Goal: Task Accomplishment & Management: Manage account settings

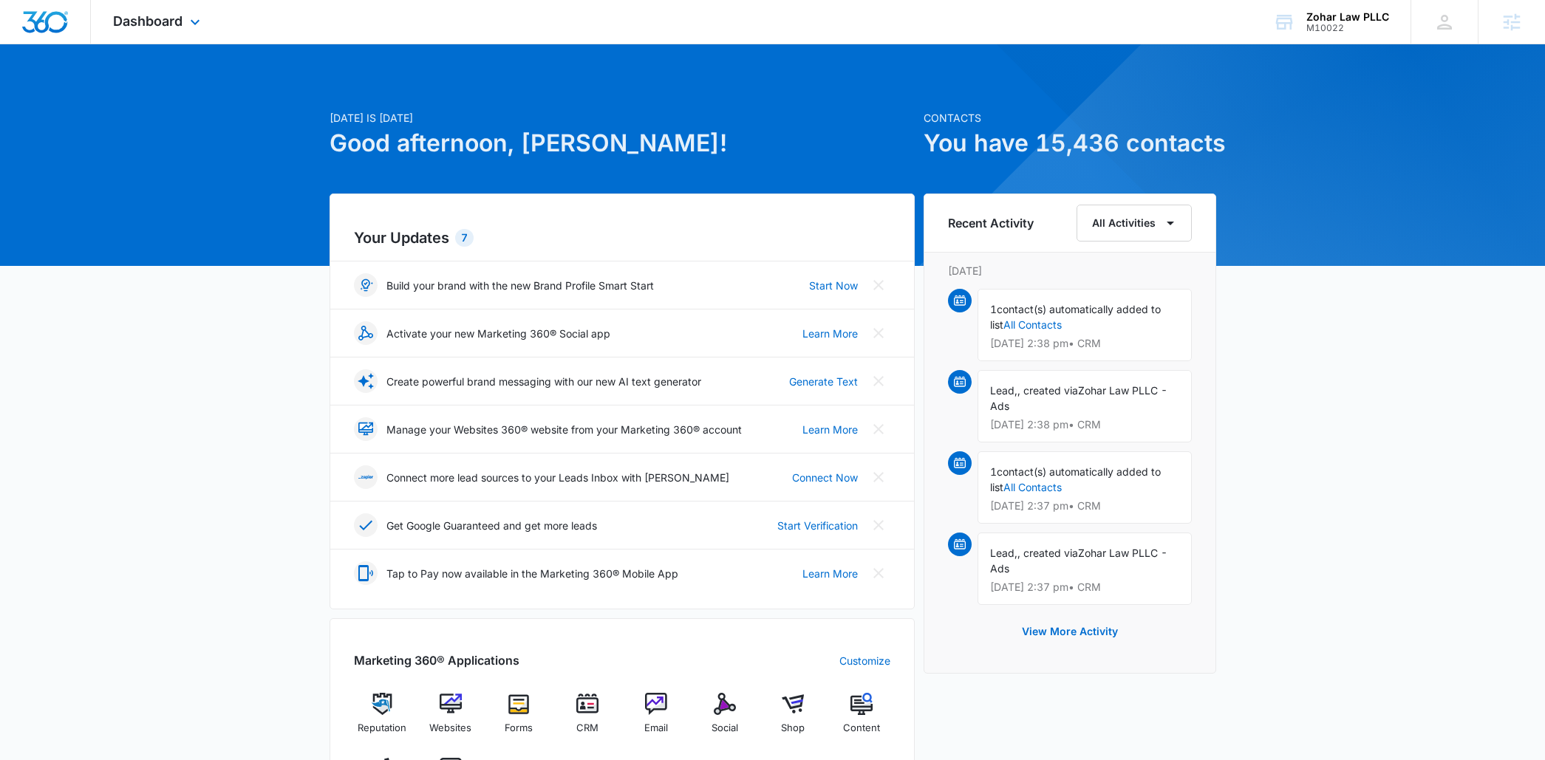
click at [208, 20] on div "Dashboard Apps Reputation Websites Forms CRM Email Social Shop Content Ads Inte…" at bounding box center [158, 22] width 135 height 44
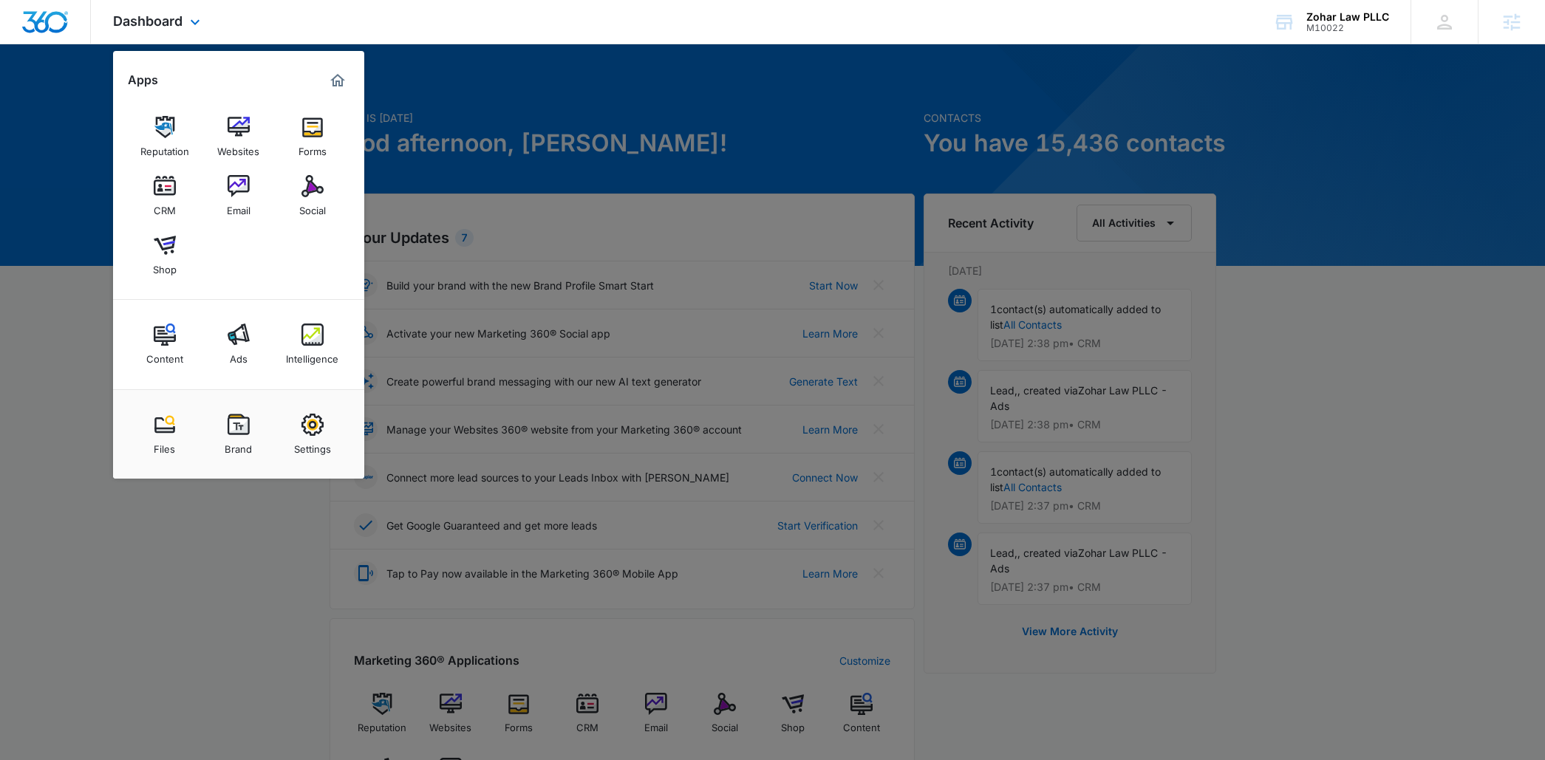
click at [234, 396] on div "Files Brand Settings" at bounding box center [238, 433] width 251 height 89
drag, startPoint x: 234, startPoint y: 414, endPoint x: 234, endPoint y: 428, distance: 14.0
click at [234, 415] on img at bounding box center [239, 425] width 22 height 22
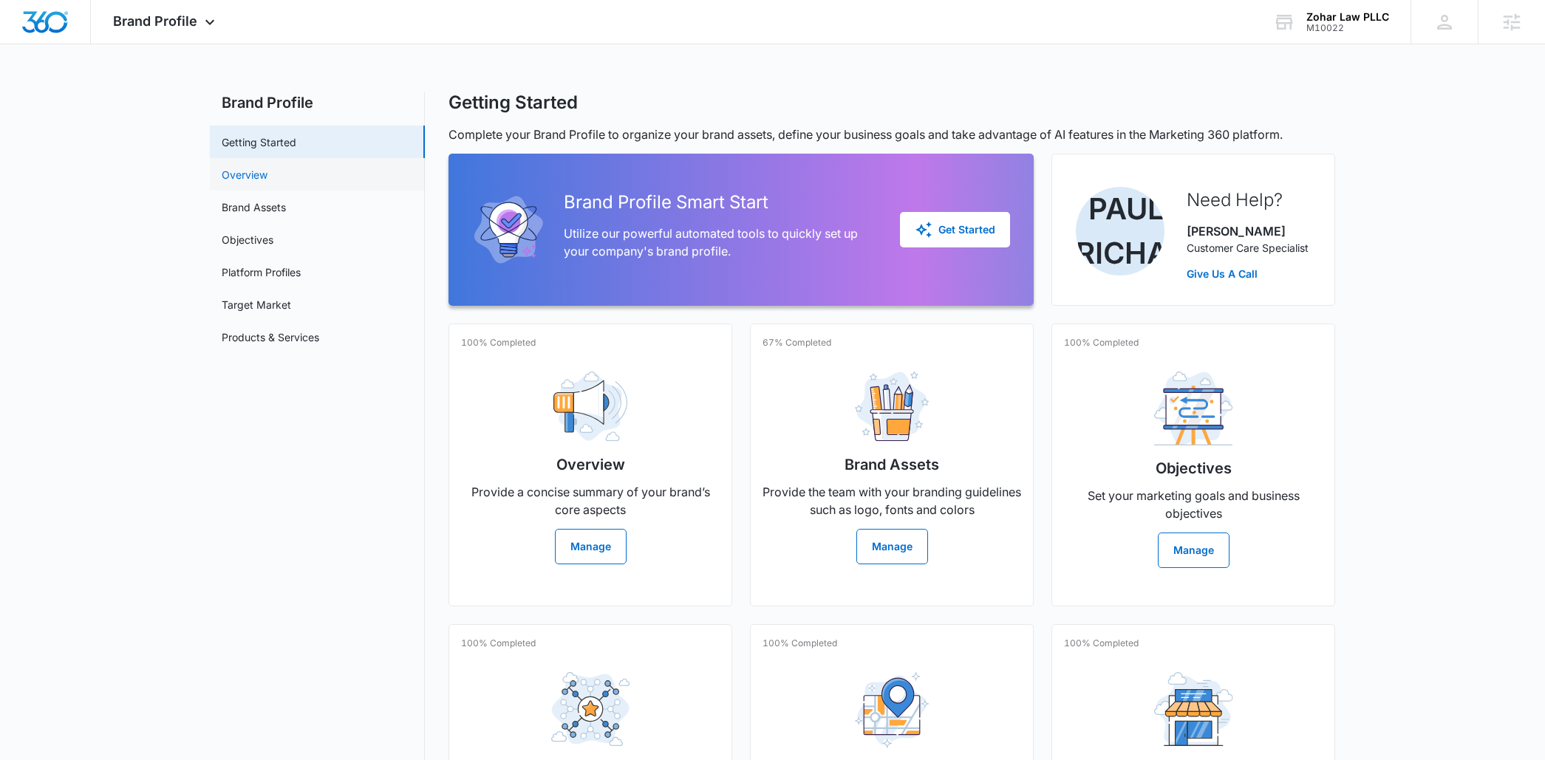
click at [247, 168] on link "Overview" at bounding box center [245, 175] width 46 height 16
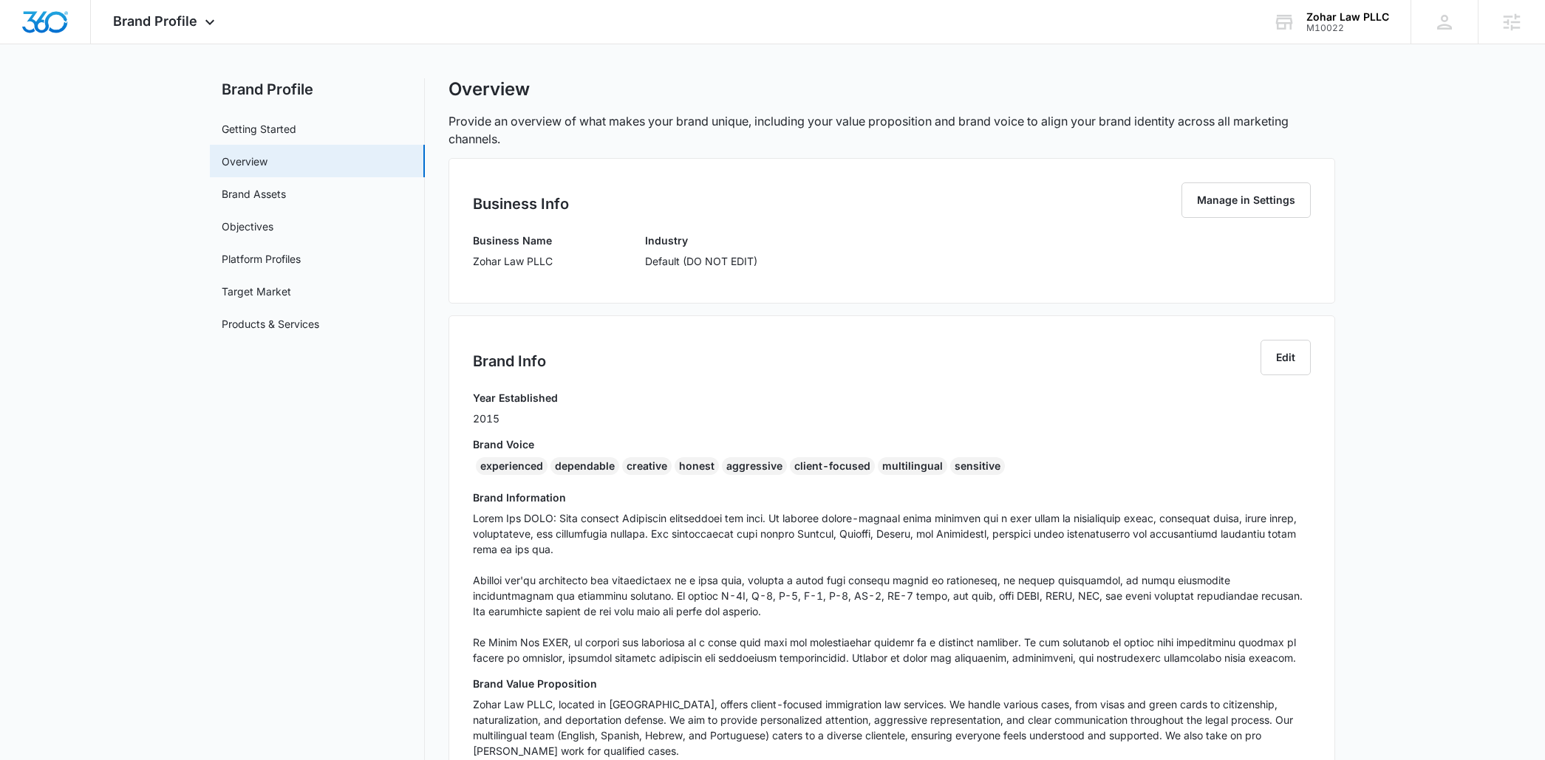
scroll to position [16, 0]
click at [516, 464] on div "experienced" at bounding box center [512, 464] width 72 height 18
copy div "experienced"
